Goal: Task Accomplishment & Management: Manage account settings

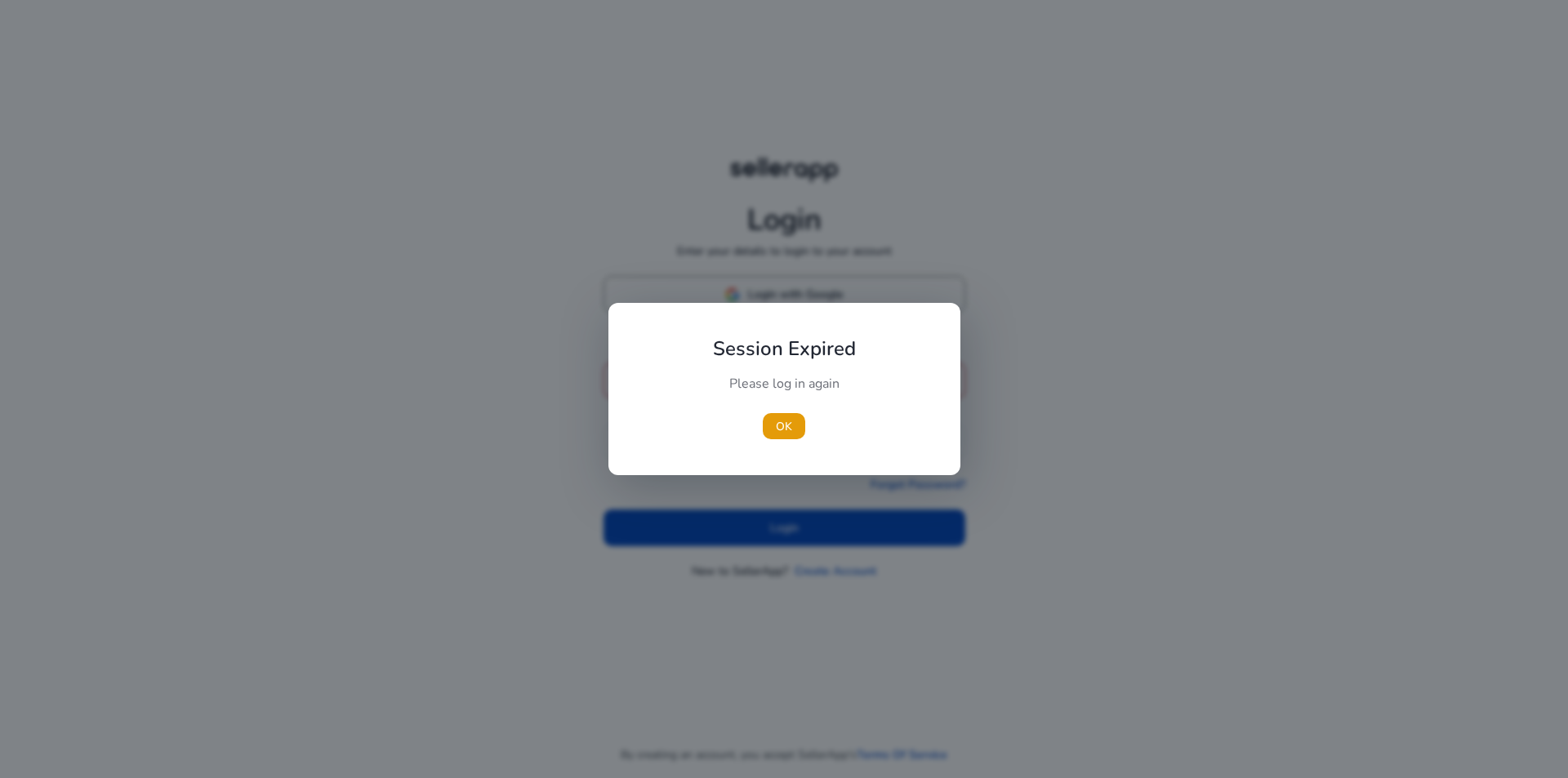
click at [781, 313] on div "Session Expired Please log in again [GEOGRAPHIC_DATA]" at bounding box center [785, 388] width 352 height 172
click at [778, 422] on span "OK" at bounding box center [783, 427] width 16 height 17
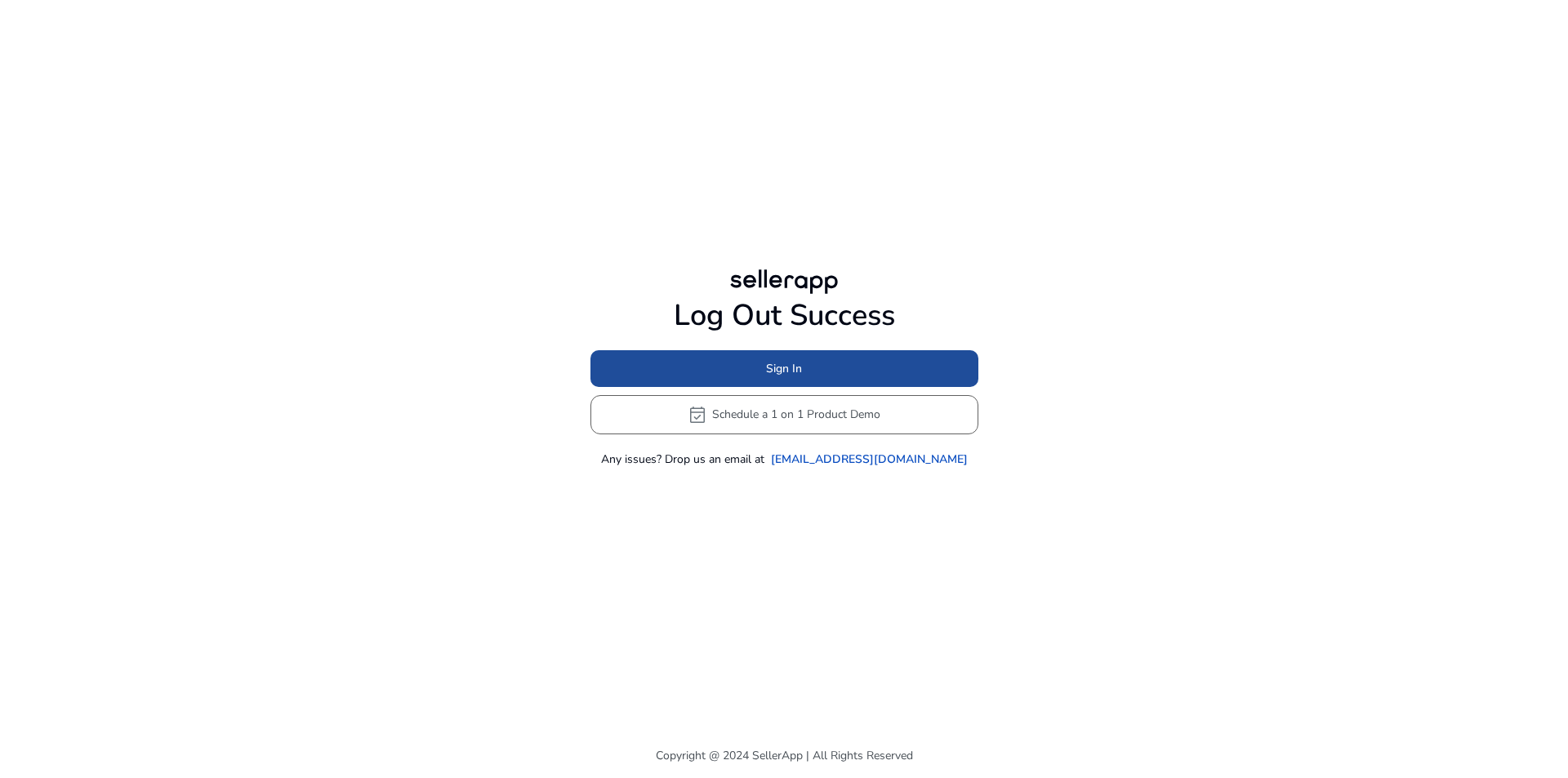
click at [766, 370] on span "Sign In" at bounding box center [784, 368] width 36 height 17
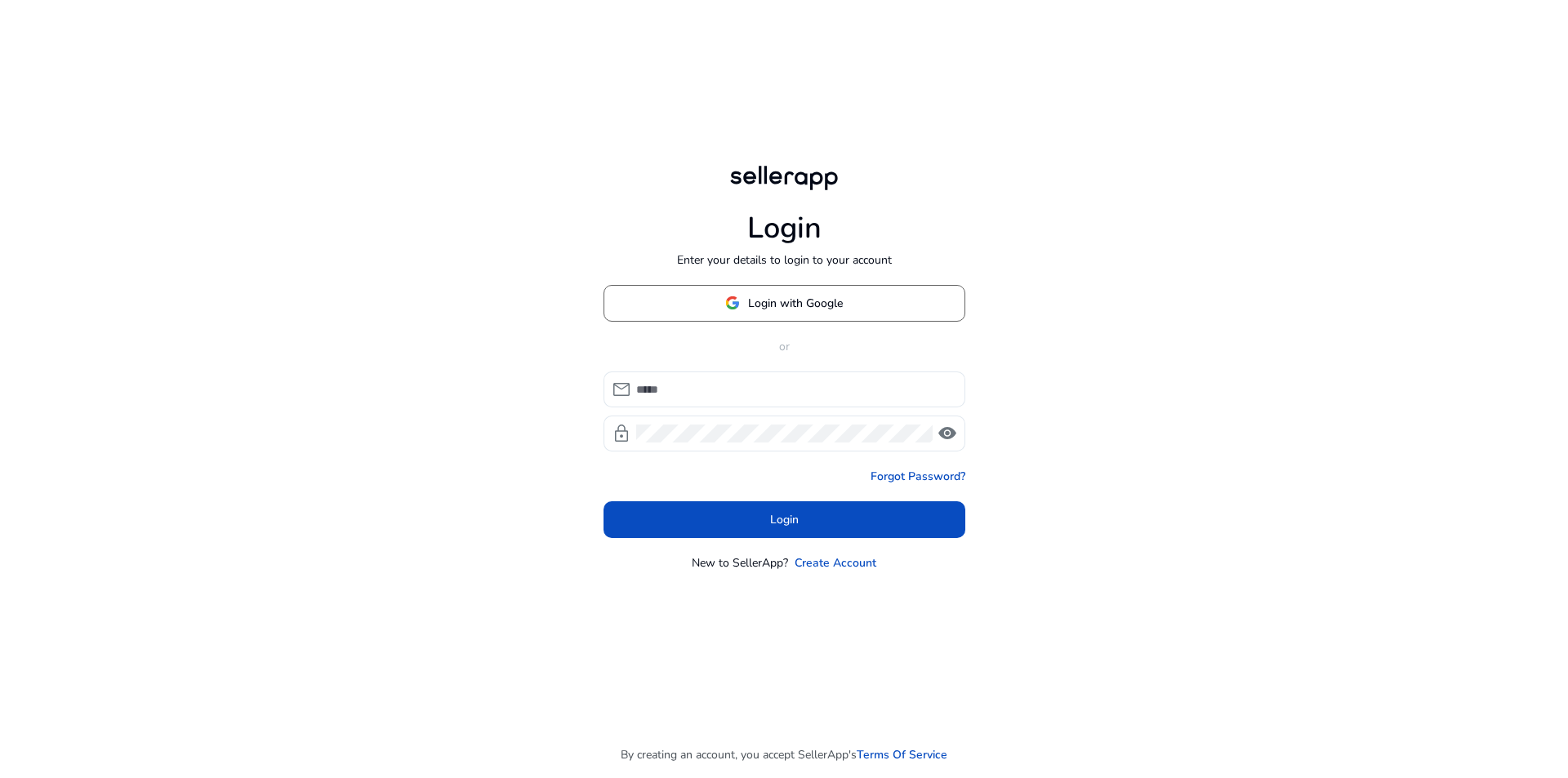
click at [760, 315] on span at bounding box center [784, 303] width 360 height 39
